Goal: Navigation & Orientation: Understand site structure

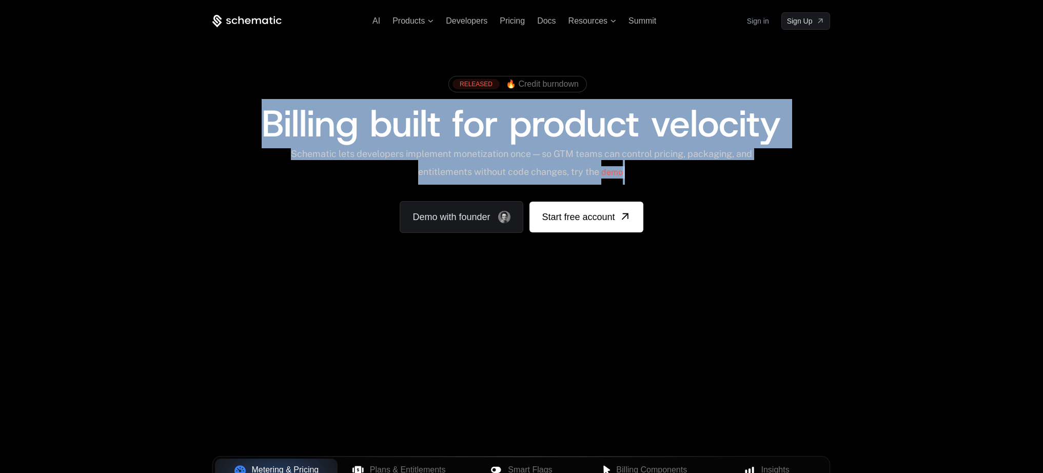
drag, startPoint x: 249, startPoint y: 114, endPoint x: 724, endPoint y: 167, distance: 477.1
click at [732, 170] on div "RELEASED 🔥 Credit burndown Billing built for product velocity Schematic lets de…" at bounding box center [521, 152] width 618 height 162
click at [713, 165] on div "Schematic lets developers implement monetization once — so GTM teams can contro…" at bounding box center [521, 166] width 463 height 36
drag, startPoint x: 673, startPoint y: 166, endPoint x: 245, endPoint y: 114, distance: 430.6
click at [245, 114] on div "RELEASED 🔥 Credit burndown Billing built for product velocity Schematic lets de…" at bounding box center [521, 152] width 618 height 162
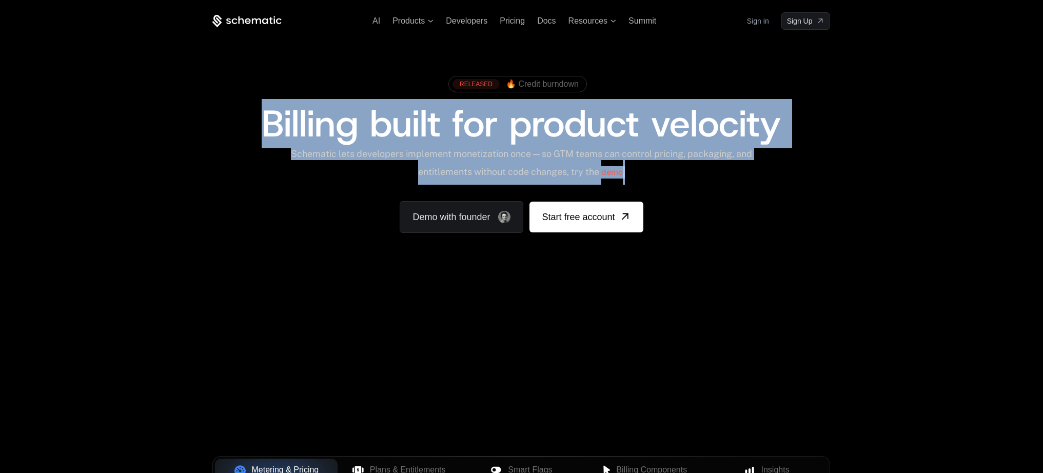
click at [541, 82] on span "🔥 Credit burndown" at bounding box center [542, 84] width 73 height 9
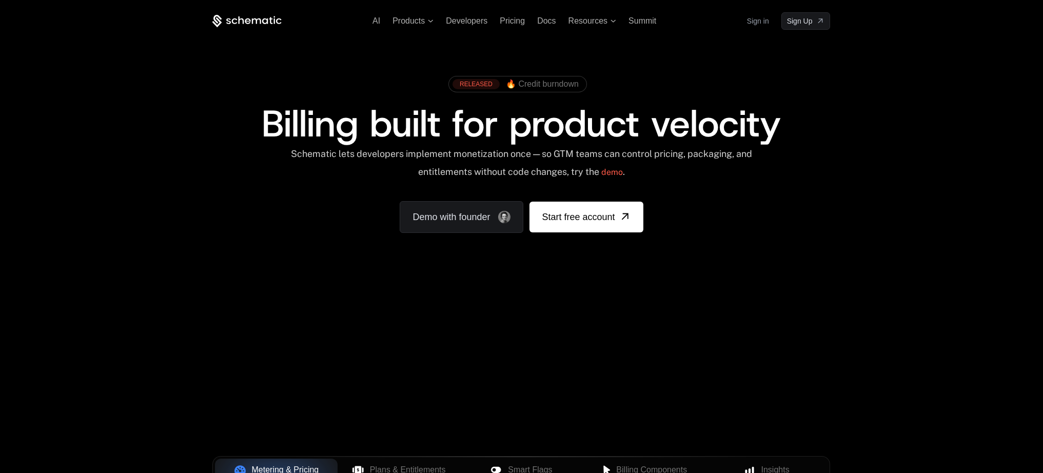
click at [614, 92] on div "RELEASED 🔥 Credit burndown" at bounding box center [521, 88] width 618 height 34
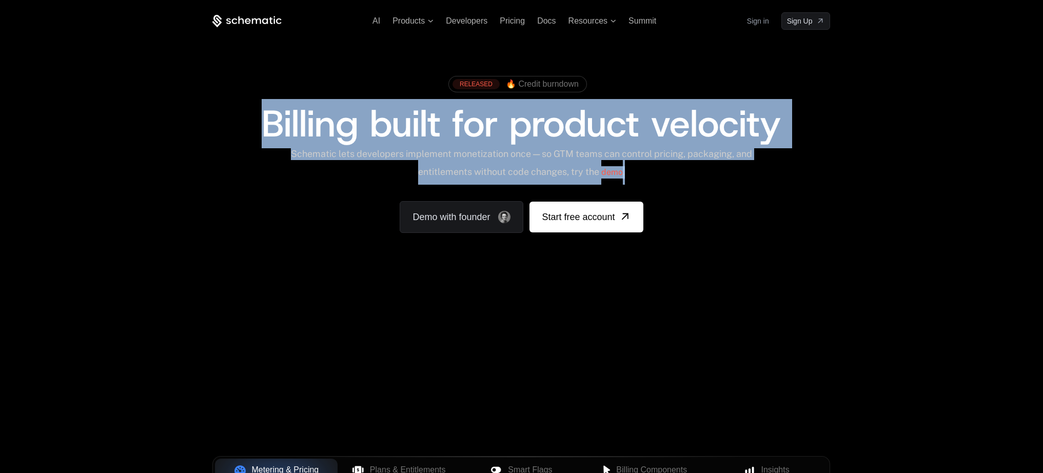
drag, startPoint x: 257, startPoint y: 120, endPoint x: 749, endPoint y: 170, distance: 494.1
click at [749, 170] on div "RELEASED 🔥 Credit burndown Billing built for product velocity Schematic lets de…" at bounding box center [521, 152] width 618 height 162
click at [747, 168] on div "Schematic lets developers implement monetization once — so GTM teams can contro…" at bounding box center [521, 166] width 463 height 36
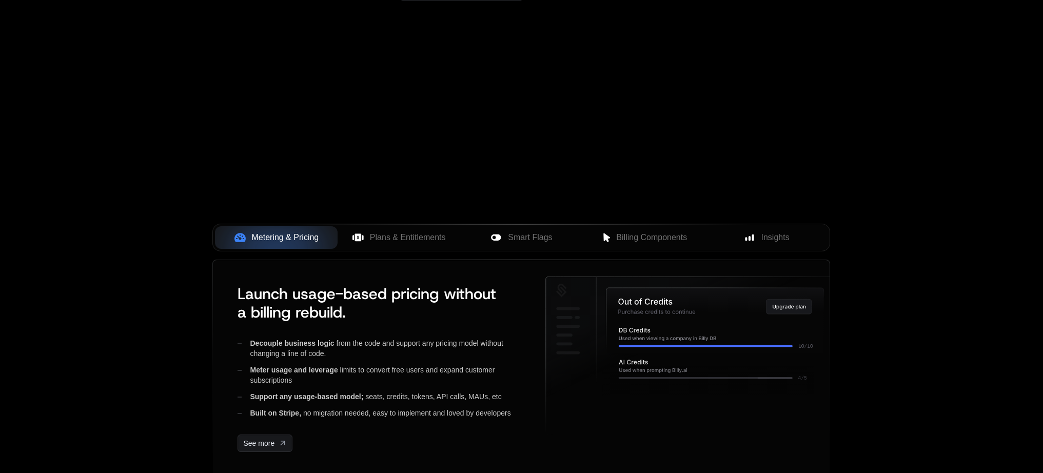
scroll to position [314, 0]
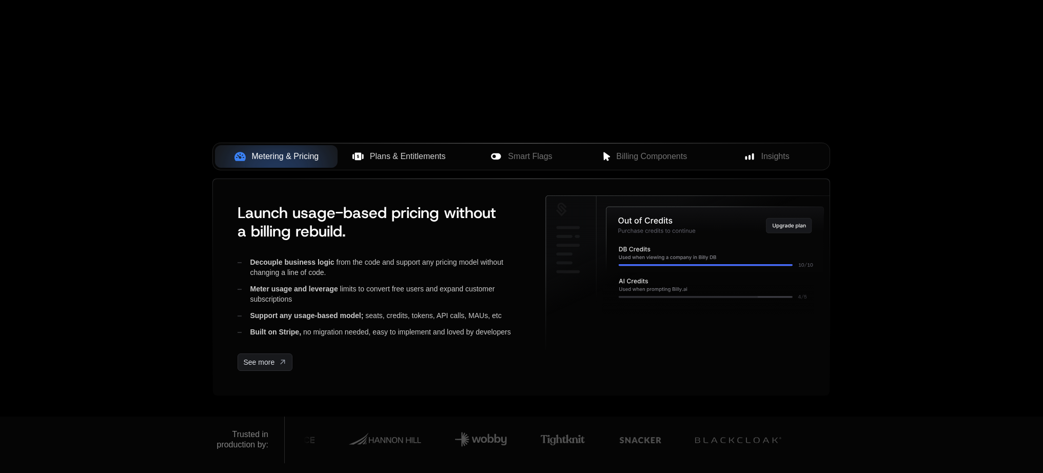
click at [380, 160] on span "Plans & Entitlements" at bounding box center [408, 156] width 76 height 12
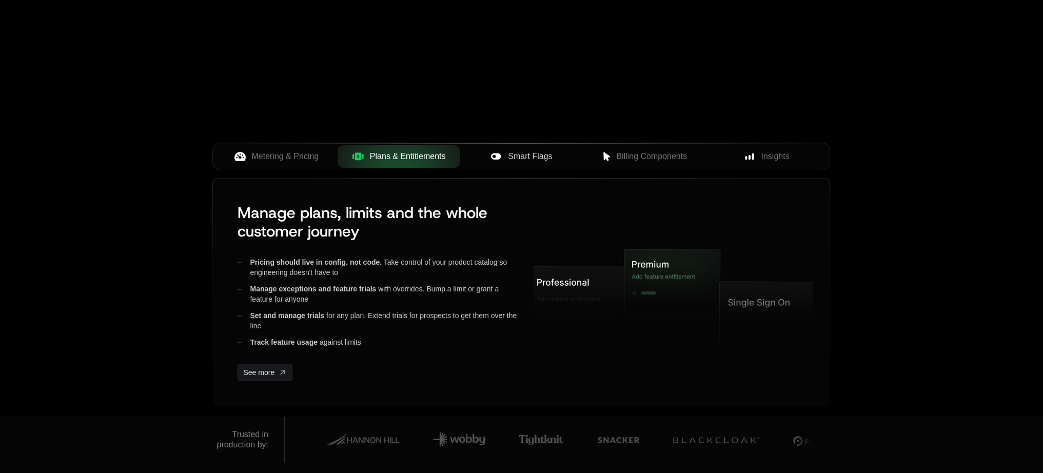
click at [549, 159] on span "Smart Flags" at bounding box center [530, 156] width 44 height 12
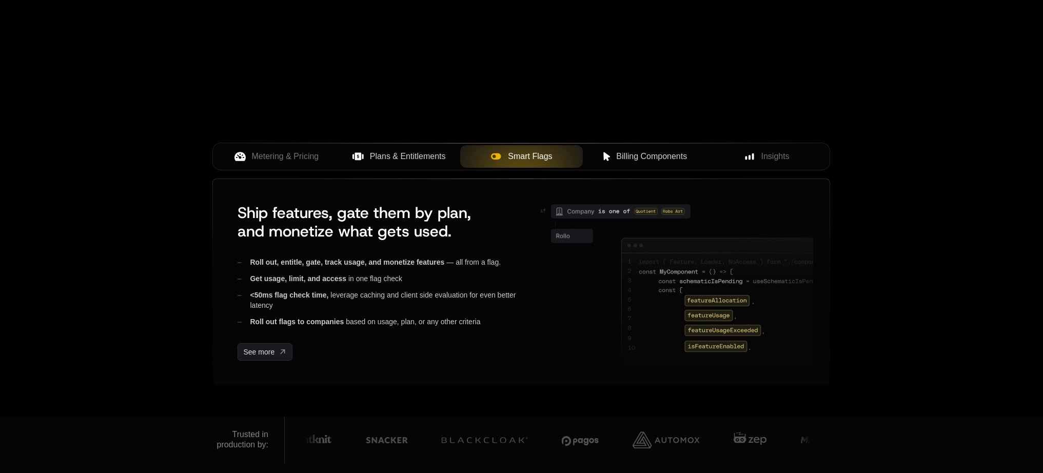
click at [665, 151] on span "Billing Components" at bounding box center [651, 156] width 71 height 12
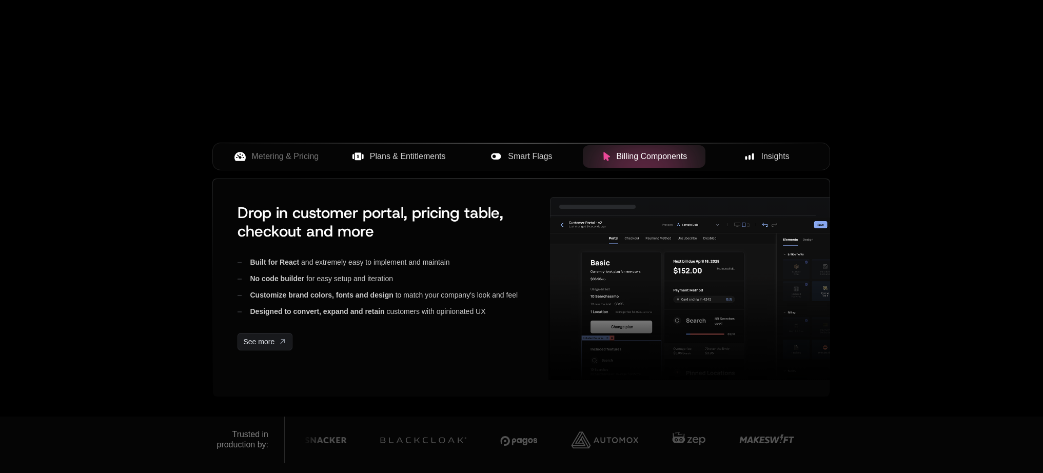
click at [756, 152] on div "Insights" at bounding box center [767, 156] width 106 height 12
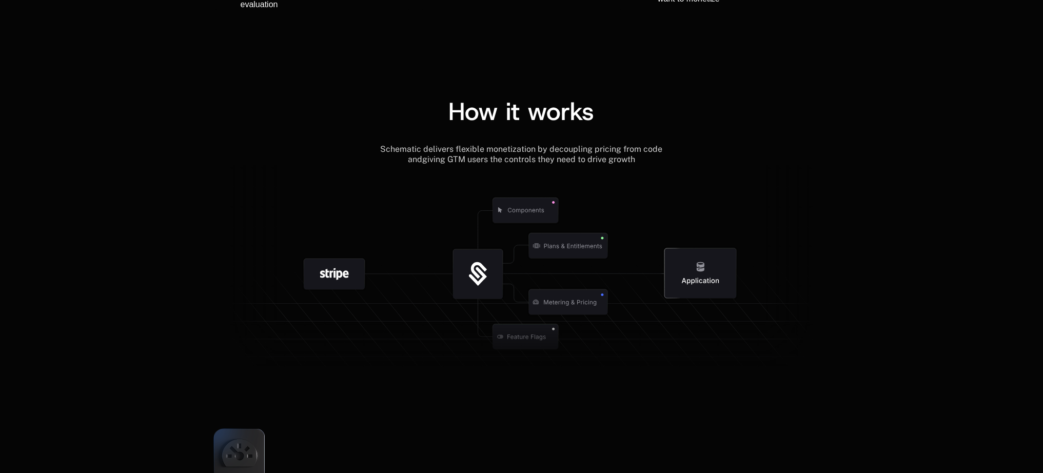
scroll to position [1299, 0]
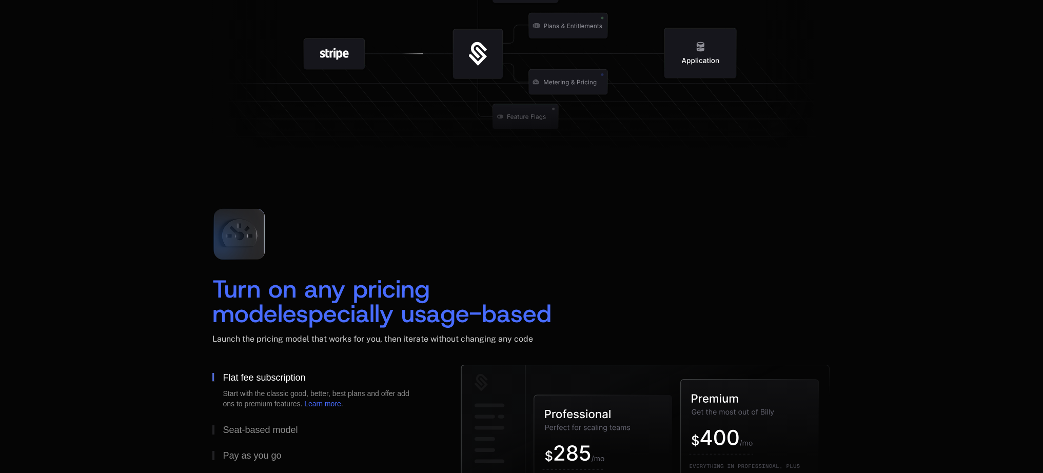
drag, startPoint x: 215, startPoint y: 282, endPoint x: 573, endPoint y: 324, distance: 360.2
click at [573, 324] on h2 "Turn on any pricing model especially usage-based" at bounding box center [521, 301] width 618 height 49
click at [538, 317] on div "Turn on any pricing model especially usage-based" at bounding box center [382, 301] width 341 height 49
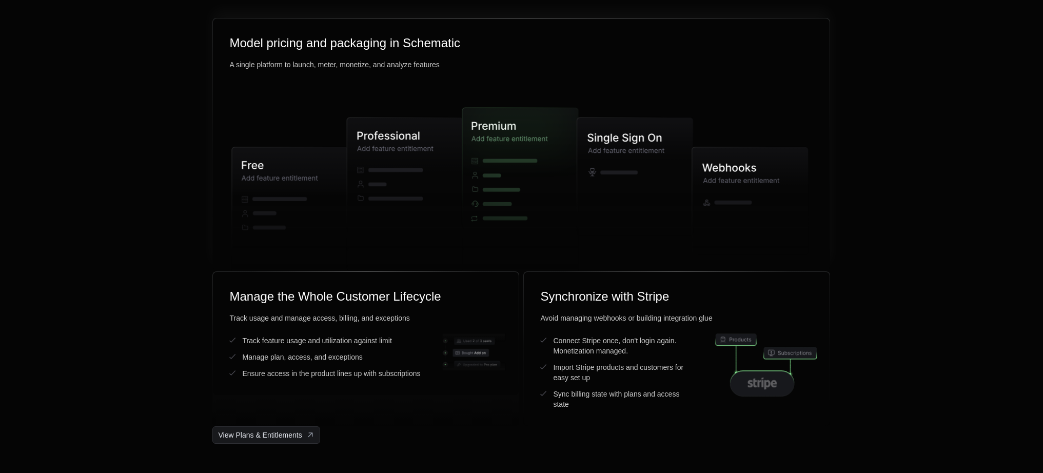
scroll to position [2606, 0]
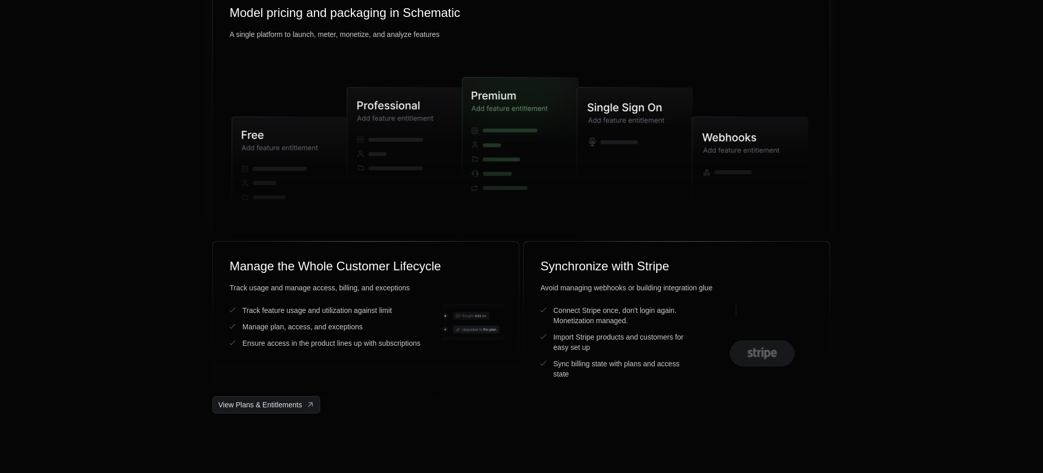
click at [288, 150] on icon at bounding box center [290, 186] width 116 height 139
click at [549, 116] on icon at bounding box center [517, 161] width 108 height 167
click at [708, 137] on icon at bounding box center [750, 171] width 116 height 108
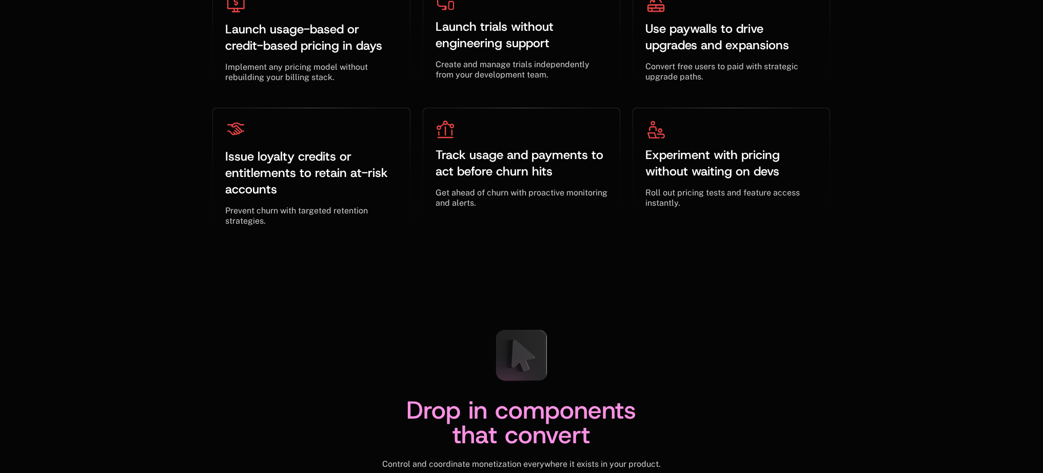
scroll to position [3384, 0]
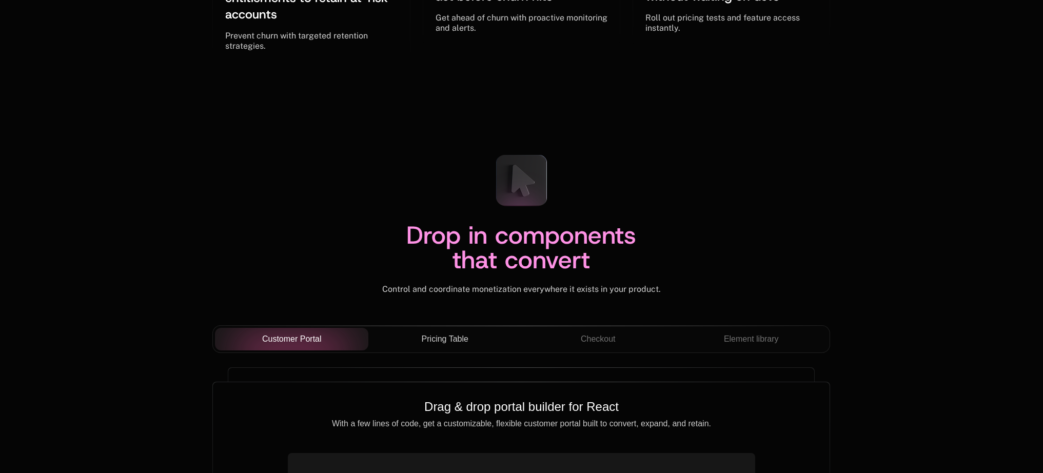
click at [445, 343] on span "Pricing Table" at bounding box center [445, 339] width 47 height 12
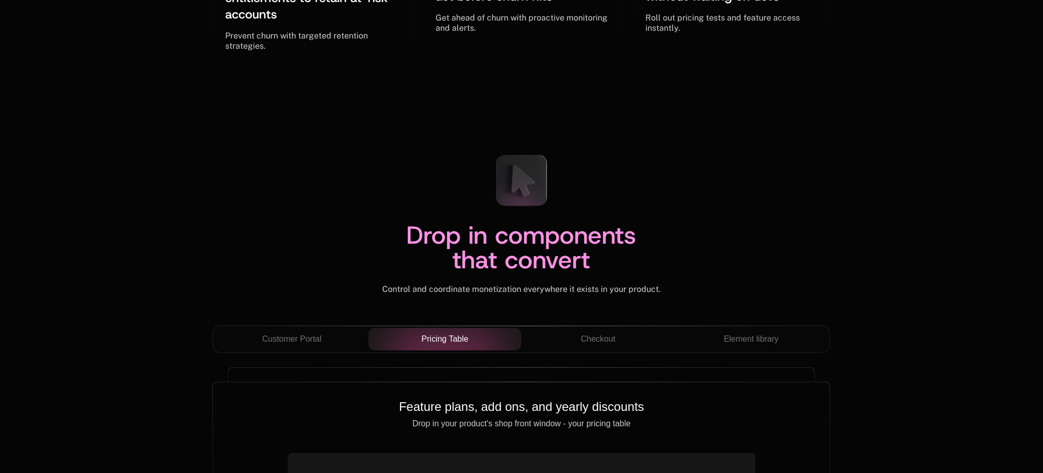
scroll to position [3578, 0]
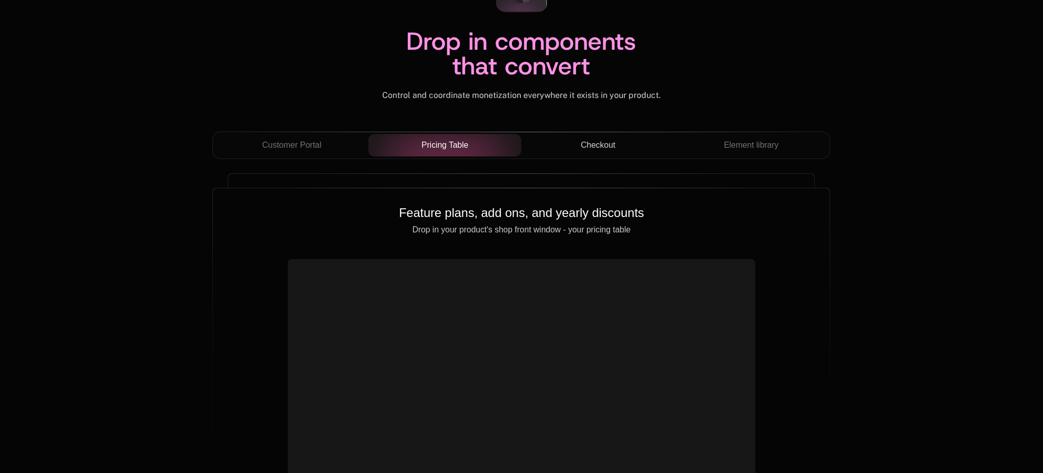
click at [595, 144] on span "Checkout" at bounding box center [598, 145] width 35 height 12
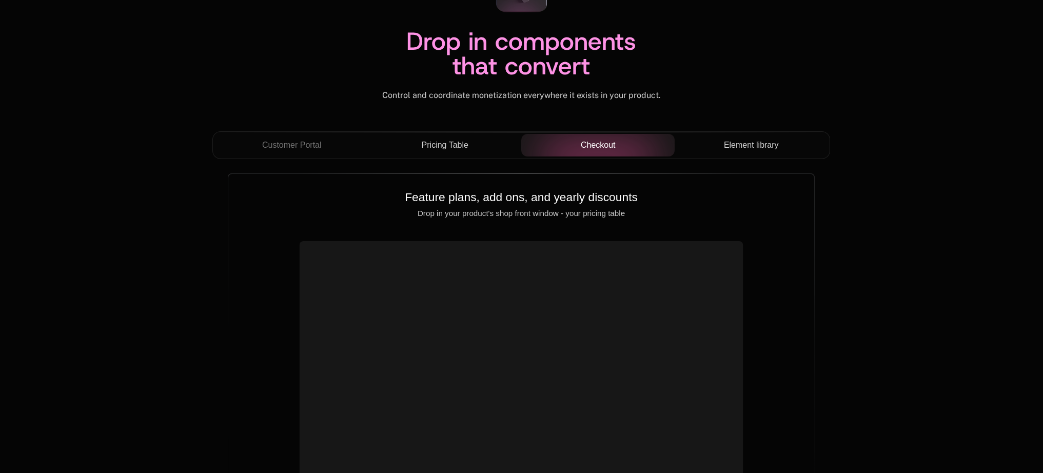
click at [776, 141] on span "Element library" at bounding box center [751, 145] width 55 height 12
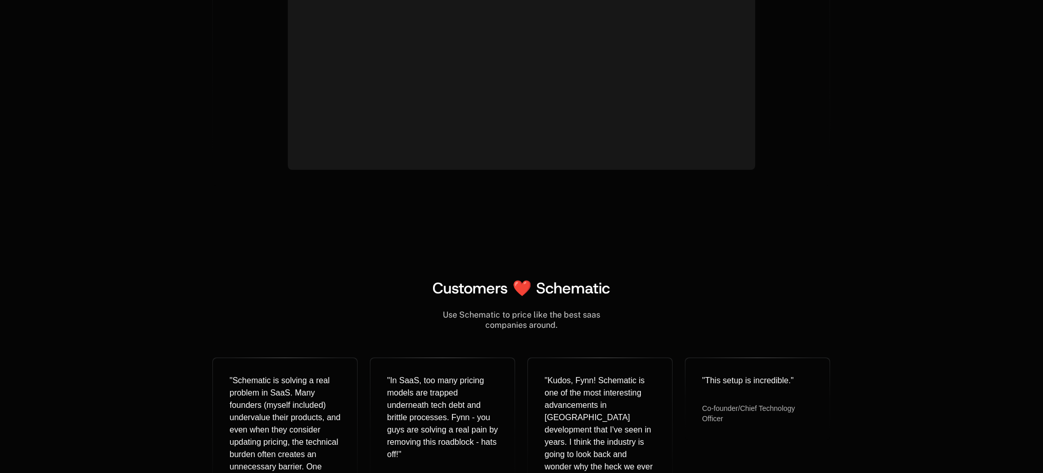
scroll to position [4280, 0]
